Goal: Transaction & Acquisition: Purchase product/service

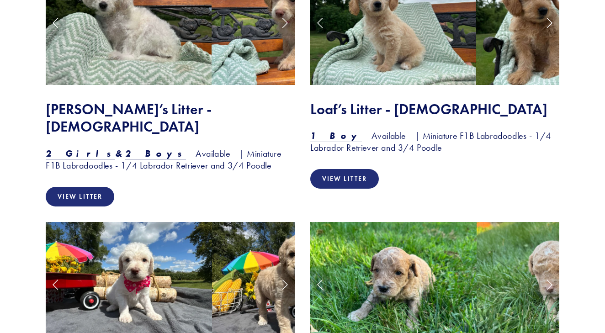
scroll to position [793, 0]
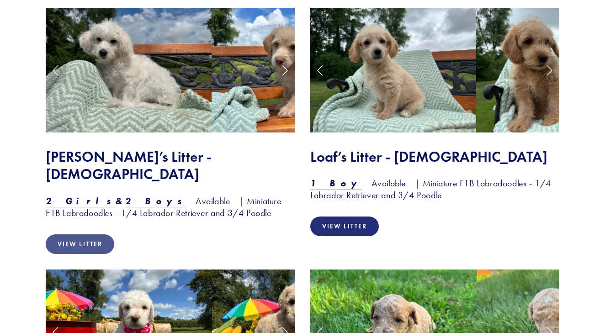
click at [82, 235] on link "View Litter" at bounding box center [80, 245] width 69 height 20
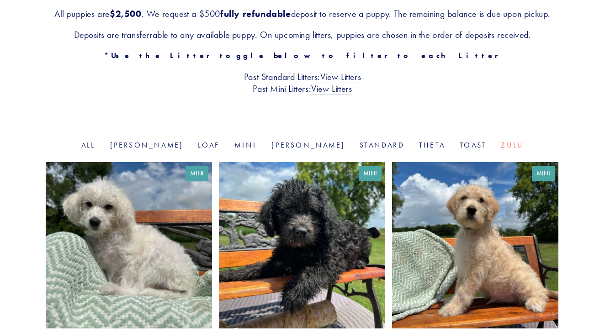
scroll to position [193, 0]
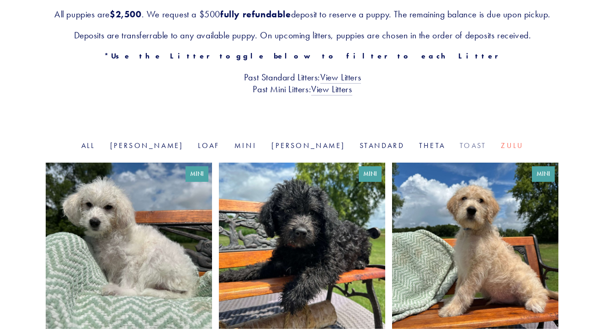
click at [460, 150] on link "Toast" at bounding box center [473, 145] width 27 height 9
click at [176, 150] on link "Goldie" at bounding box center [147, 145] width 74 height 9
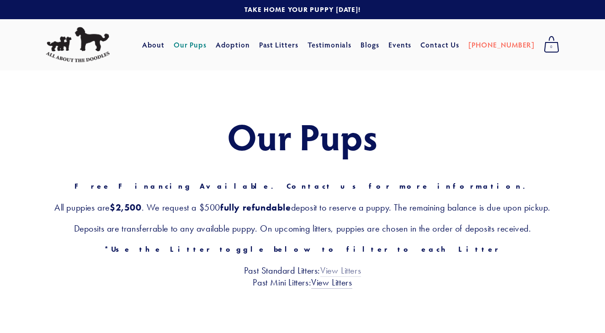
click at [336, 277] on link "View Litters" at bounding box center [340, 271] width 41 height 12
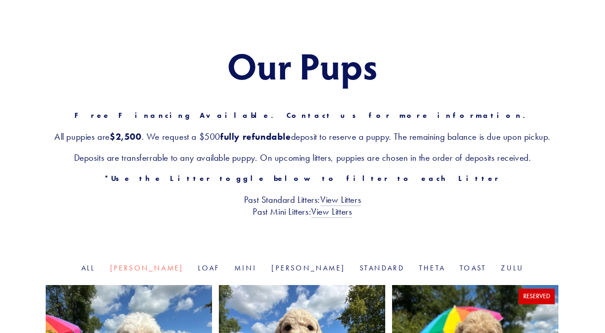
scroll to position [73, 0]
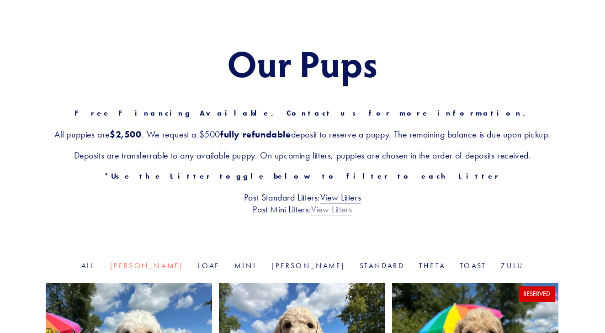
click at [335, 216] on link "View Litters" at bounding box center [331, 210] width 41 height 12
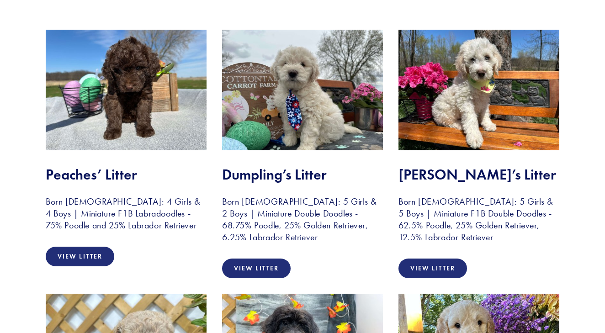
scroll to position [187, 0]
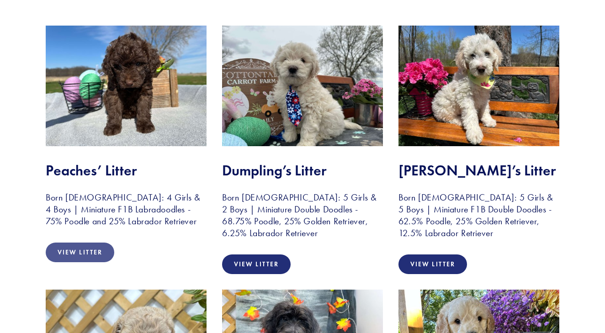
click at [80, 251] on link "View Litter" at bounding box center [80, 253] width 69 height 20
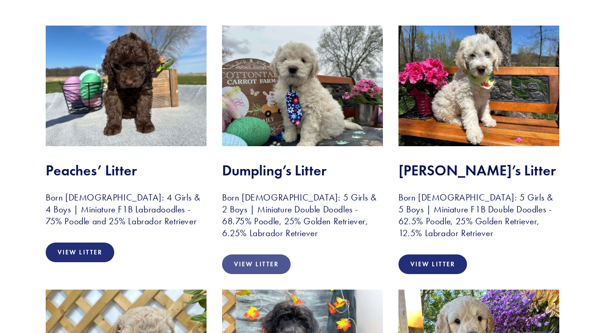
click at [262, 258] on link "View Litter" at bounding box center [256, 265] width 69 height 20
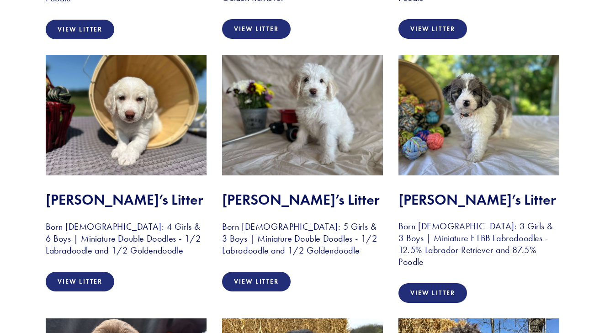
scroll to position [951, 0]
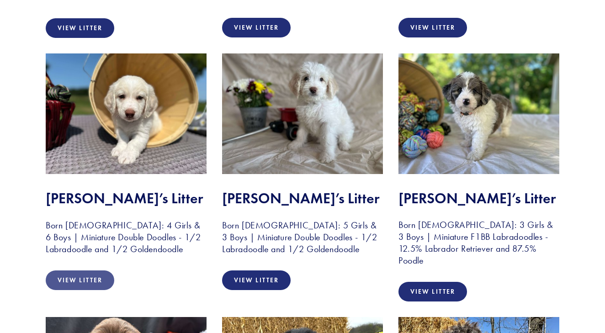
click at [79, 278] on link "View Litter" at bounding box center [80, 281] width 69 height 20
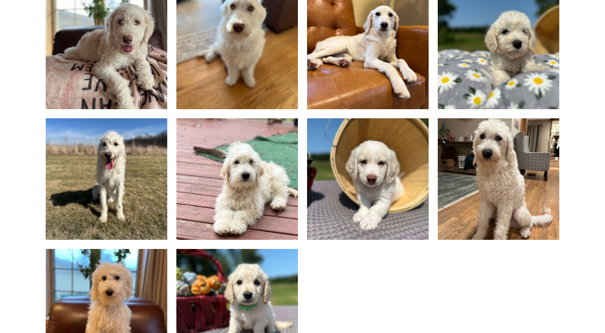
scroll to position [641, 0]
click at [376, 187] on img at bounding box center [368, 179] width 162 height 122
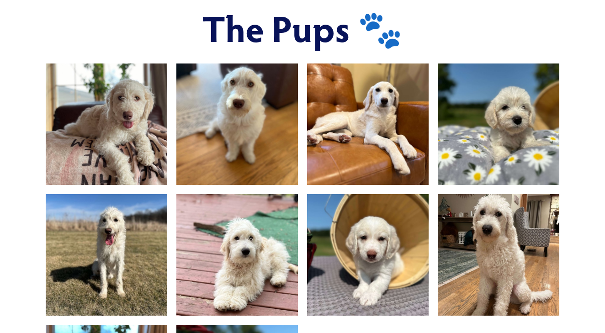
scroll to position [307, 0]
